Goal: Find specific page/section: Find specific page/section

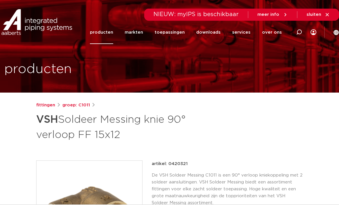
click at [107, 38] on link "producten" at bounding box center [101, 32] width 23 height 23
click at [105, 31] on link "producten" at bounding box center [101, 32] width 23 height 23
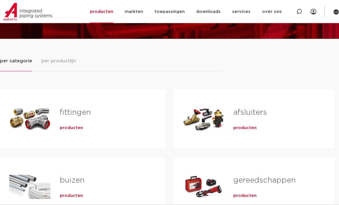
scroll to position [54, 0]
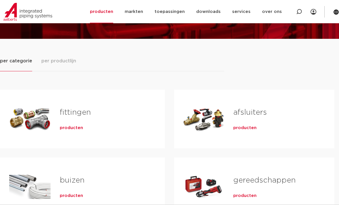
click at [65, 127] on span "producten" at bounding box center [71, 128] width 23 height 6
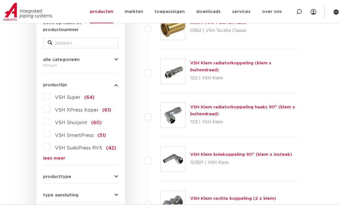
scroll to position [122, 0]
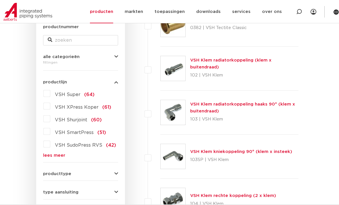
click at [48, 153] on link "lees meer" at bounding box center [80, 155] width 75 height 4
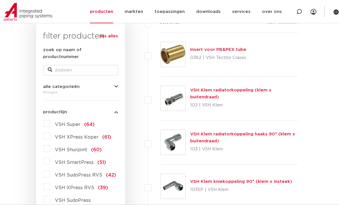
scroll to position [89, 0]
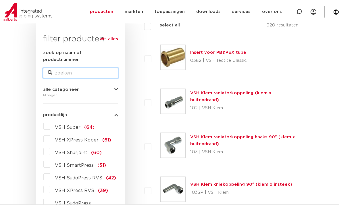
click at [62, 68] on input "zoek op naam of productnummer" at bounding box center [80, 73] width 75 height 10
type input "Yorkshire"
